Goal: Find specific page/section: Find specific page/section

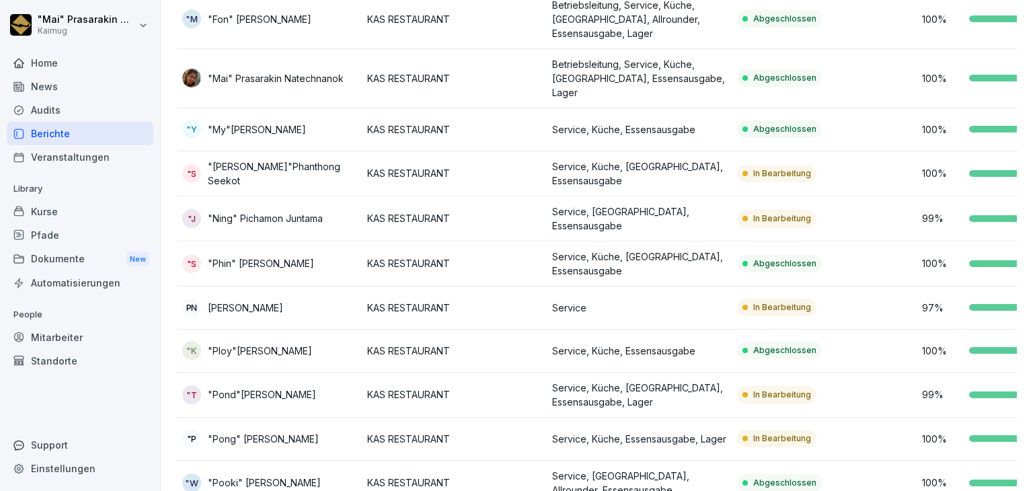
scroll to position [183, 0]
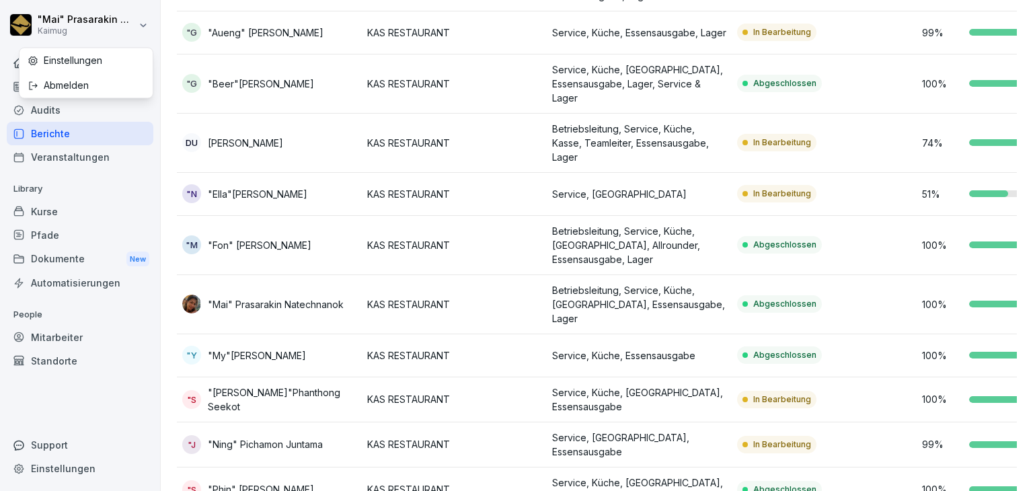
click at [91, 24] on html ""Mai" Prasarakin Natechnanok Kaimug Home News Audits Berichte Veranstaltungen L…" at bounding box center [516, 245] width 1033 height 491
click at [65, 196] on html ""Mai" Prasarakin Natechnanok Kaimug Home News Audits Berichte Veranstaltungen L…" at bounding box center [516, 245] width 1033 height 491
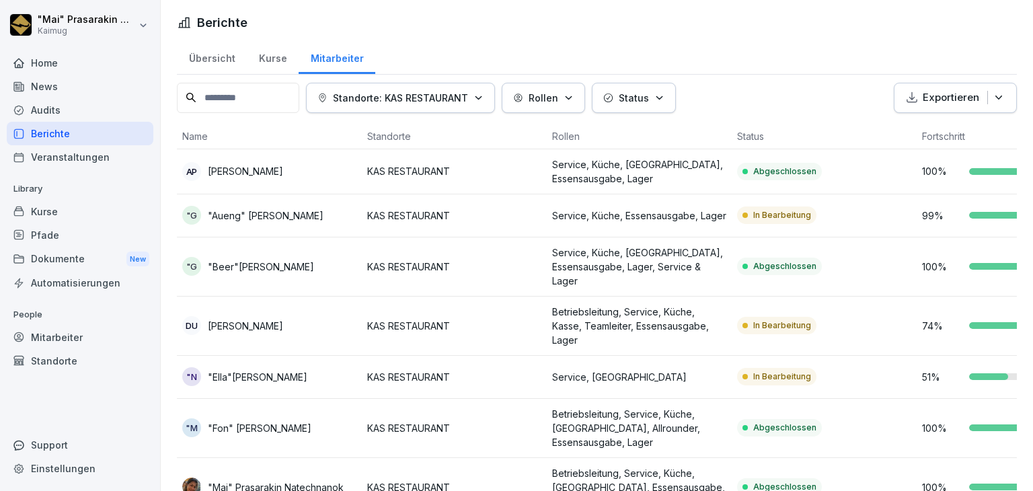
click at [205, 54] on div "Übersicht" at bounding box center [212, 57] width 70 height 34
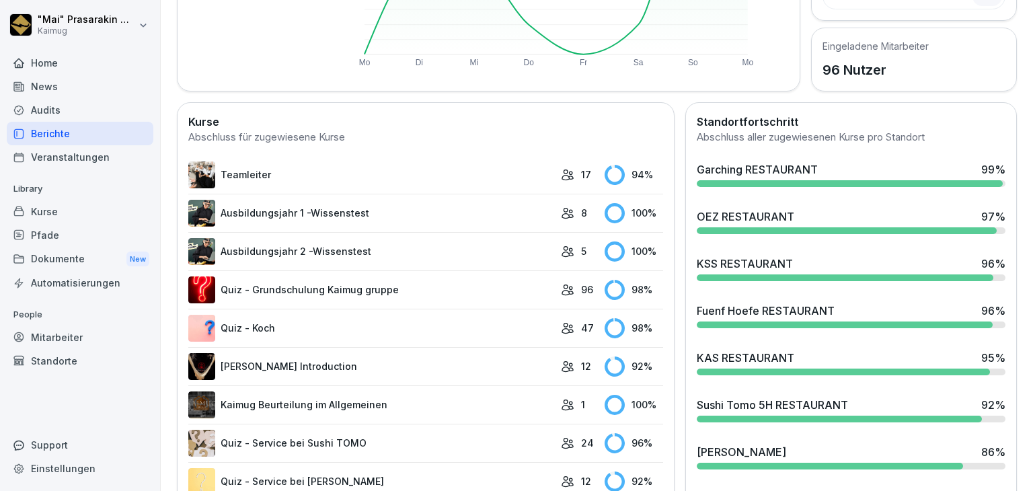
scroll to position [336, 0]
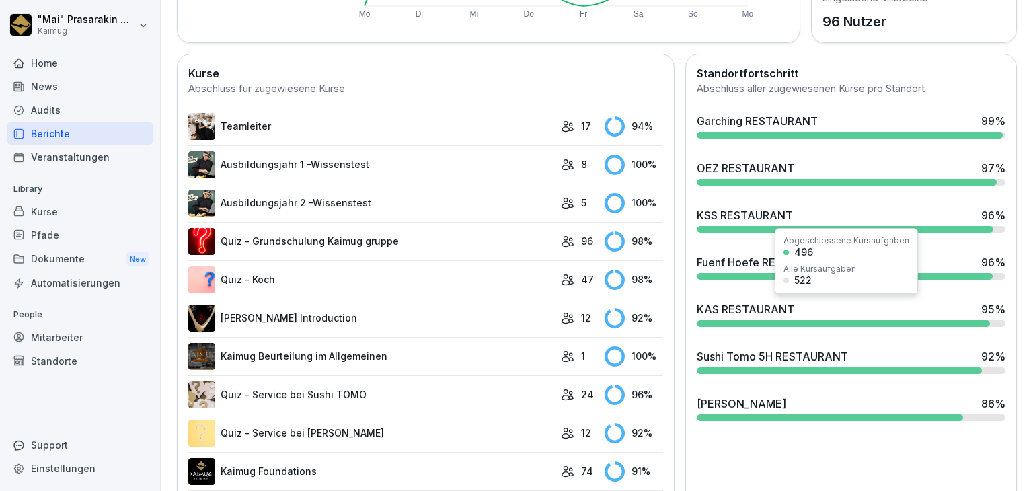
click at [729, 310] on div "KAS RESTAURANT" at bounding box center [746, 309] width 98 height 16
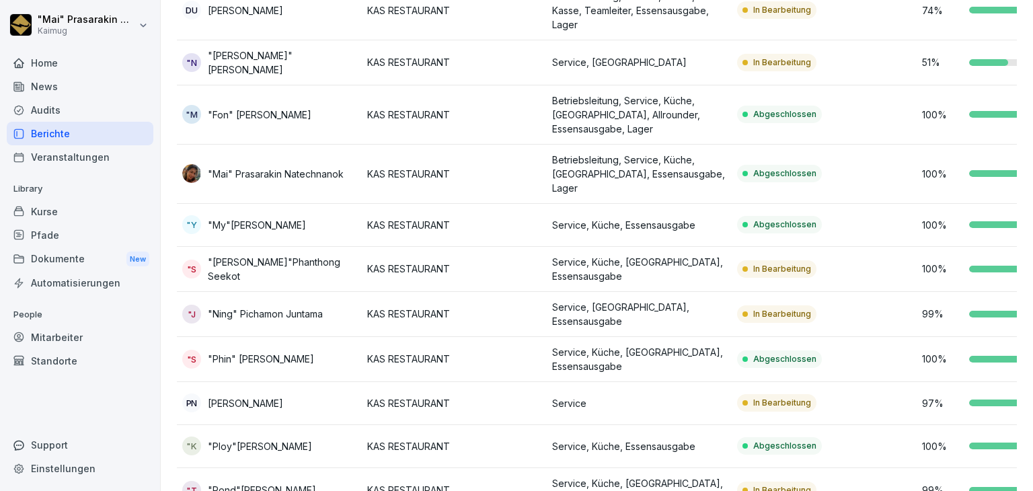
scroll to position [250, 0]
